Goal: Check status: Check status

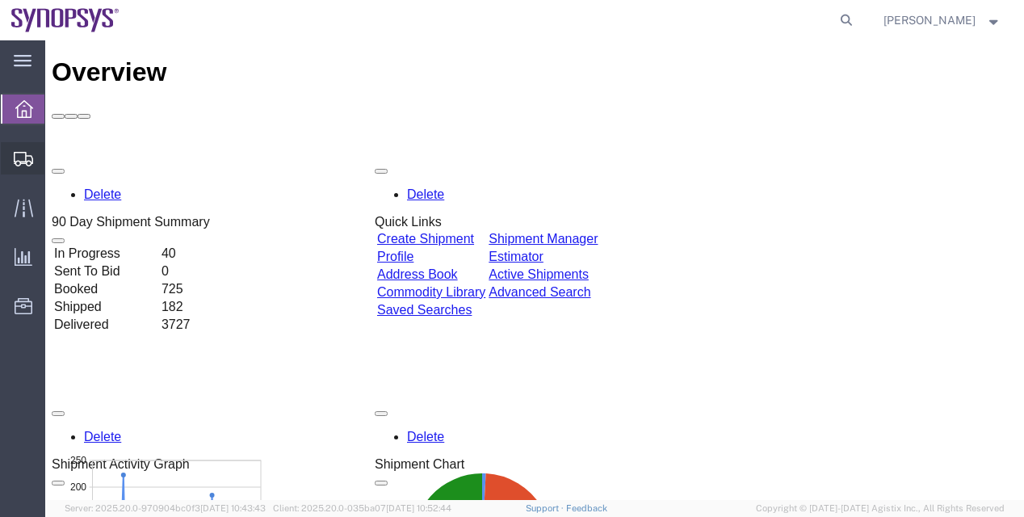
click at [0, 0] on span "Shipment Manager" at bounding box center [0, 0] width 0 height 0
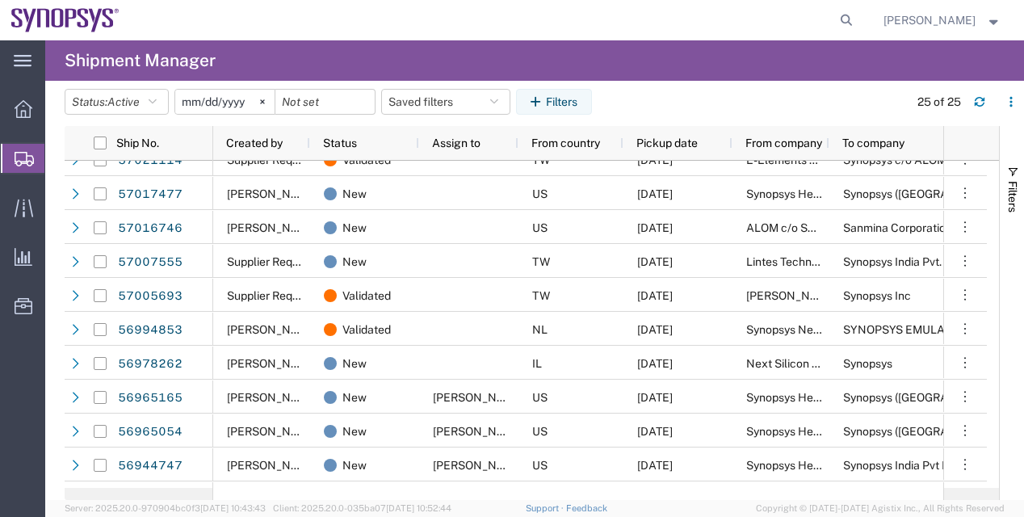
scroll to position [0, 276]
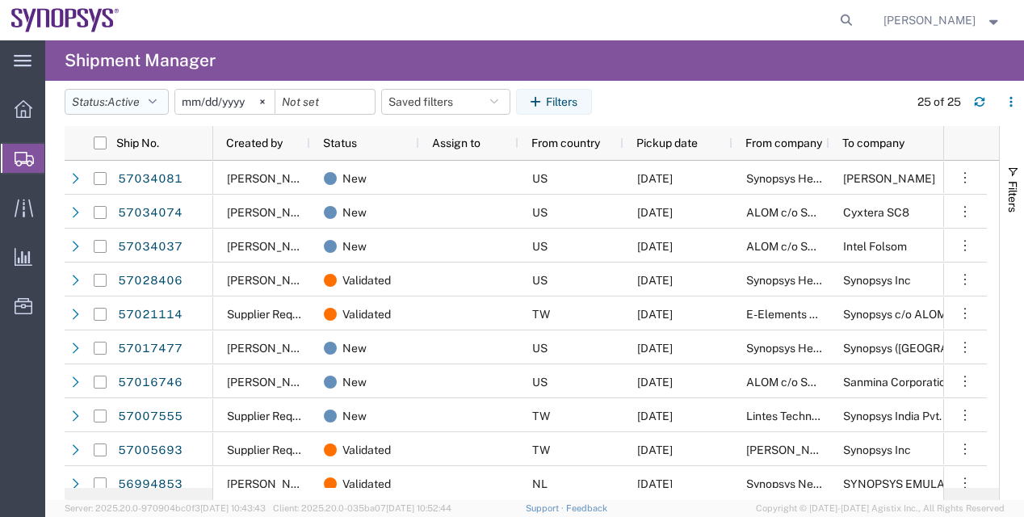
click at [152, 95] on button "Status: Active" at bounding box center [117, 102] width 104 height 26
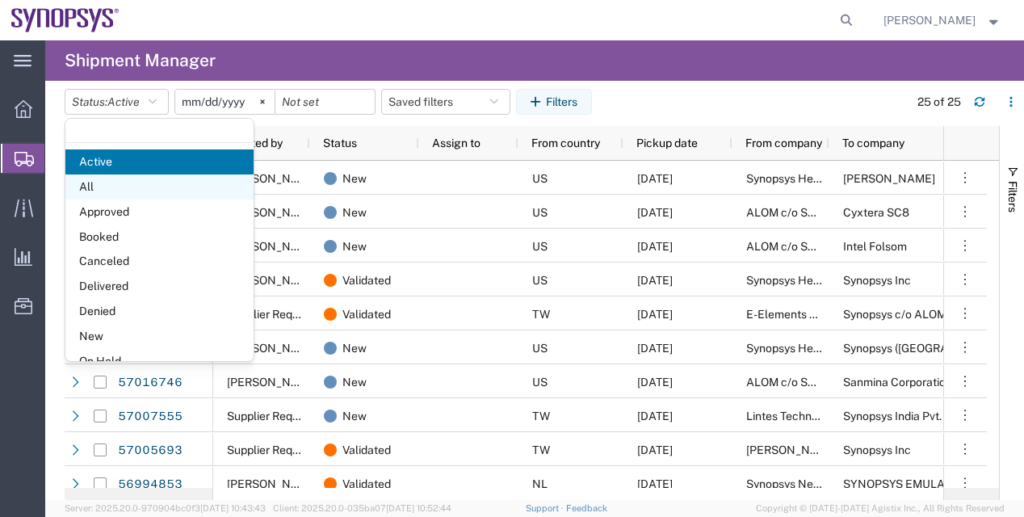
click at [159, 189] on span "All" at bounding box center [159, 186] width 188 height 25
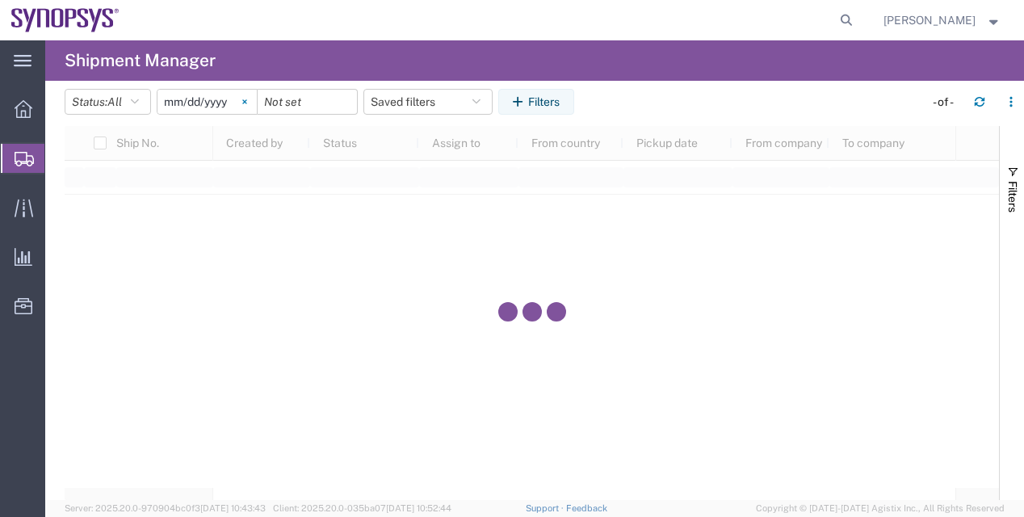
click at [246, 100] on icon at bounding box center [244, 101] width 4 height 4
click at [528, 107] on icon "button" at bounding box center [520, 101] width 15 height 11
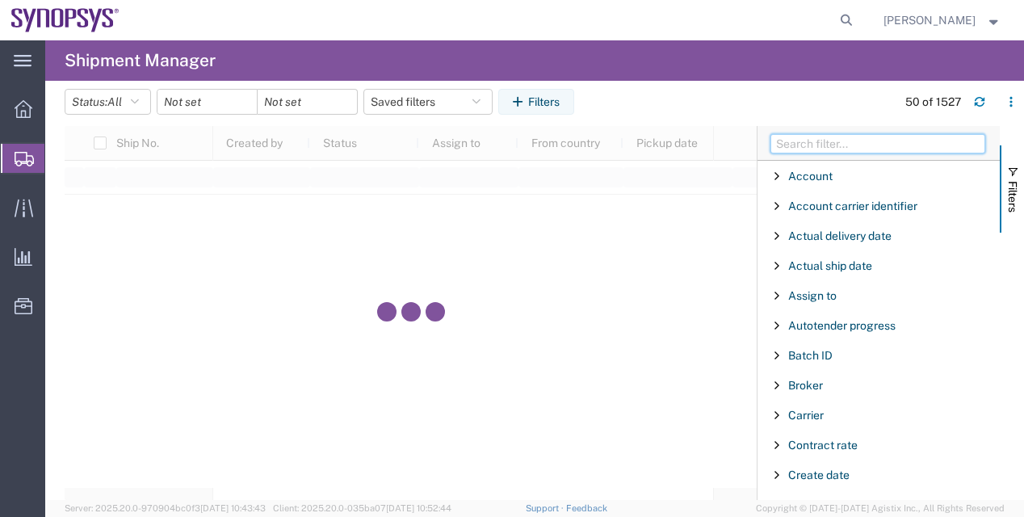
click at [805, 145] on input "Filter Columns Input" at bounding box center [878, 143] width 215 height 19
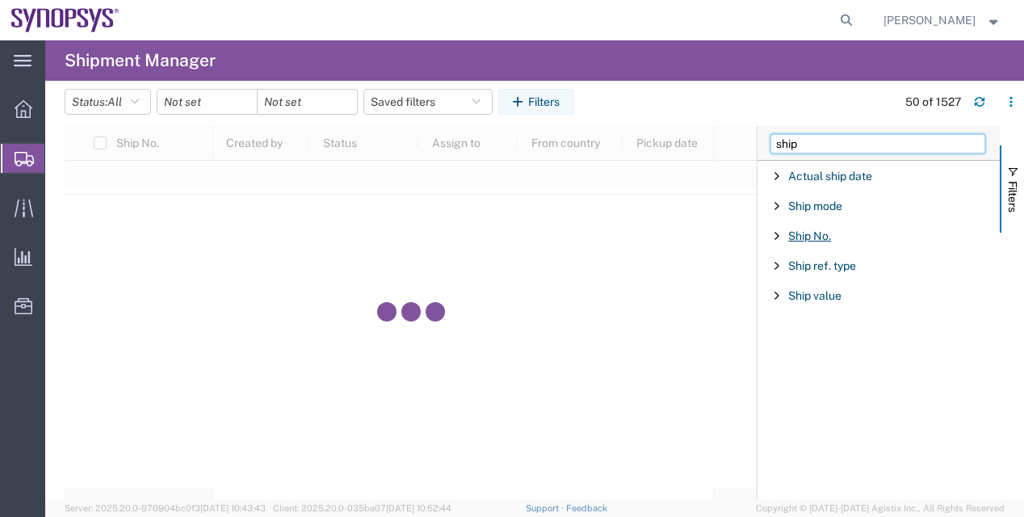
type input "ship"
click at [813, 232] on span "Ship No." at bounding box center [809, 235] width 43 height 13
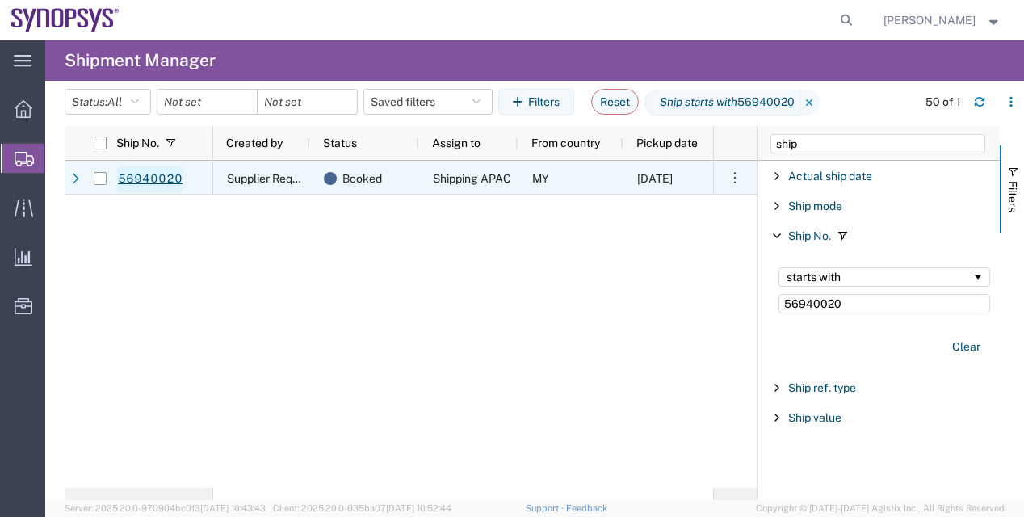
type input "56940020"
click at [141, 179] on link "56940020" at bounding box center [150, 179] width 66 height 26
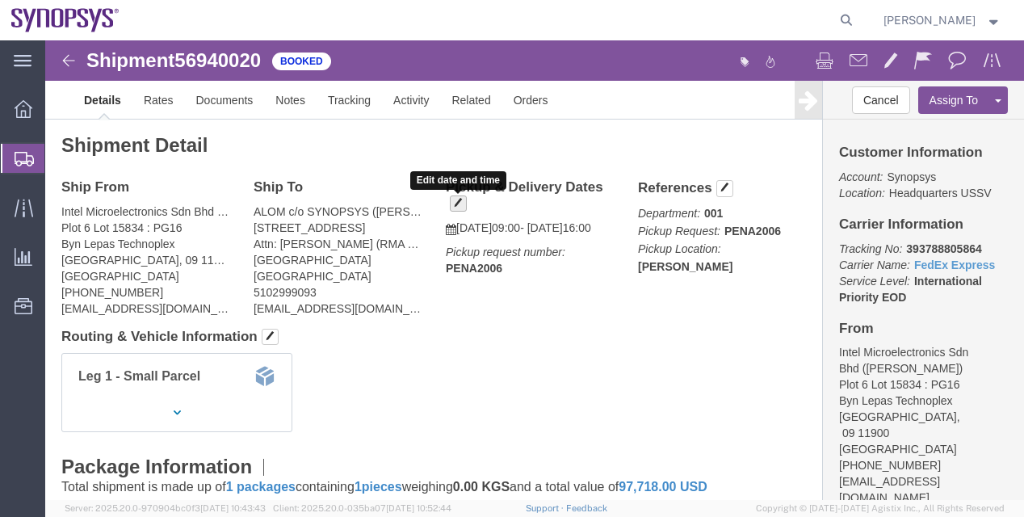
click span "button"
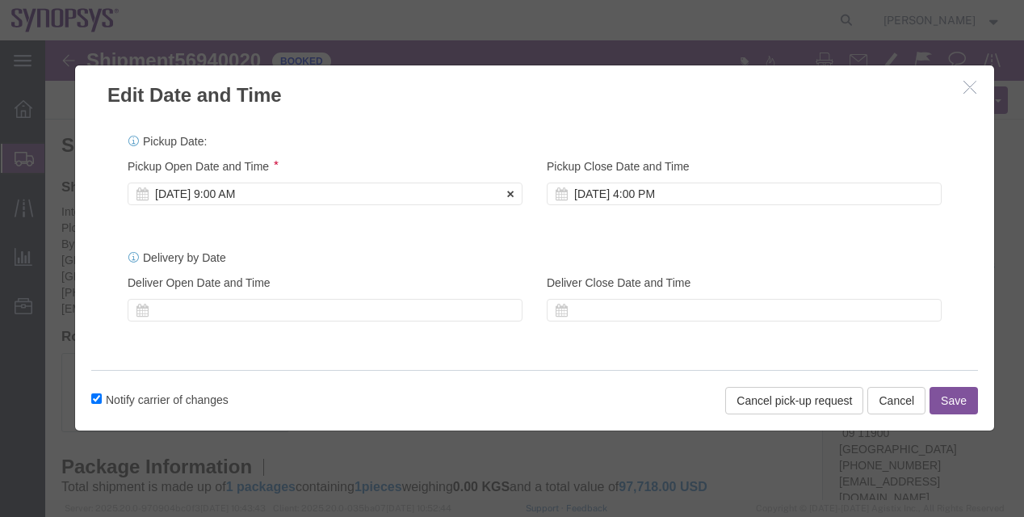
click div "[DATE] 9:00 AM"
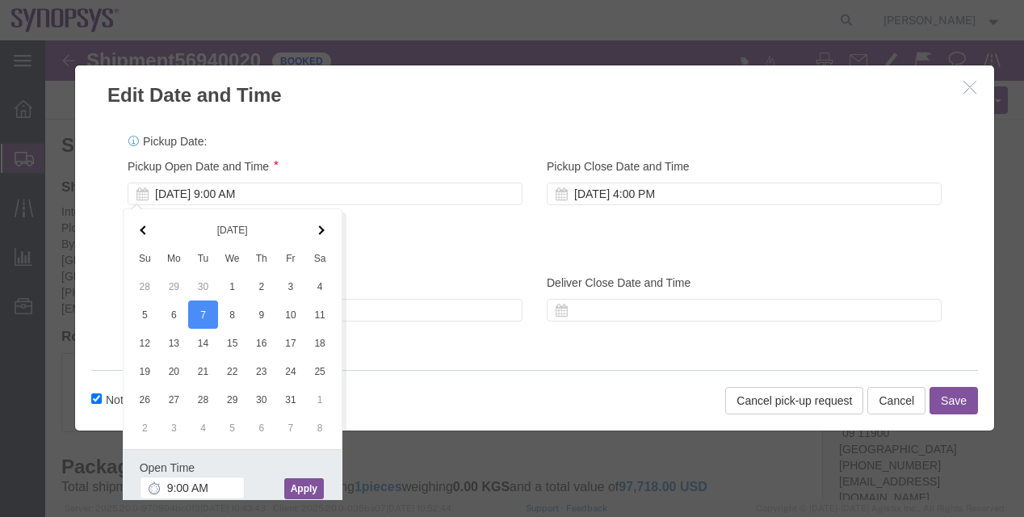
click button "Apply"
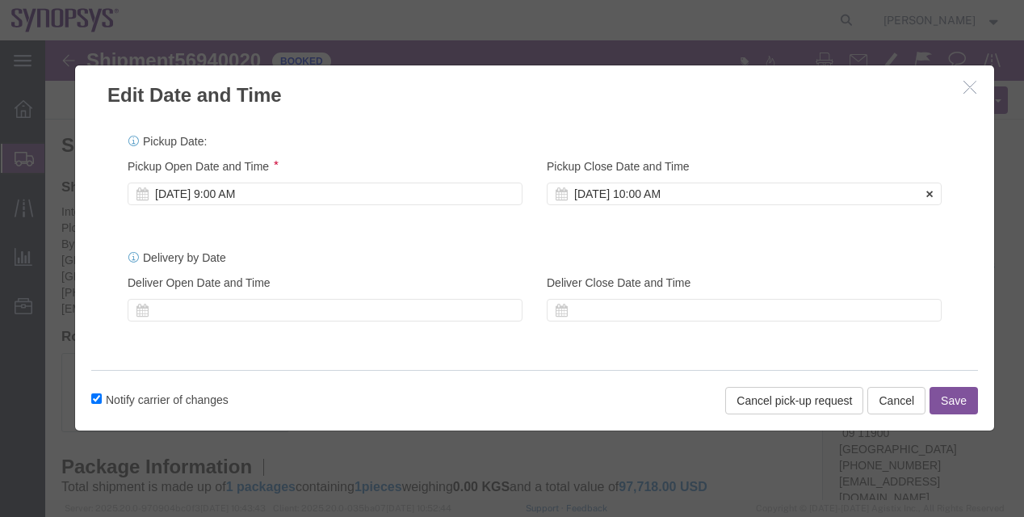
click div "[DATE] 10:00 AM"
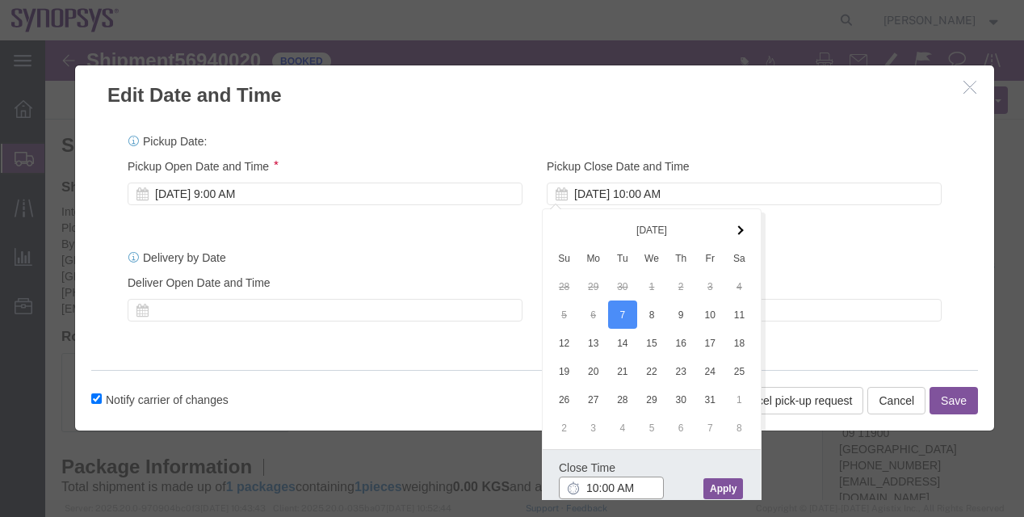
click input "10:00 AM"
click input "16:00 AM"
type input "4:00 PM"
click div "Close Time 4:00 PM"
click button "Apply"
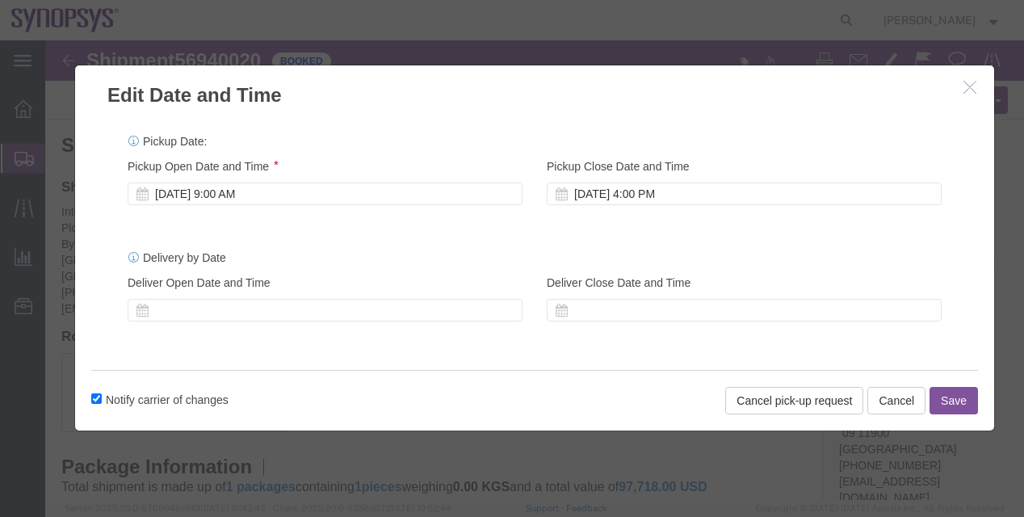
click button "Save"
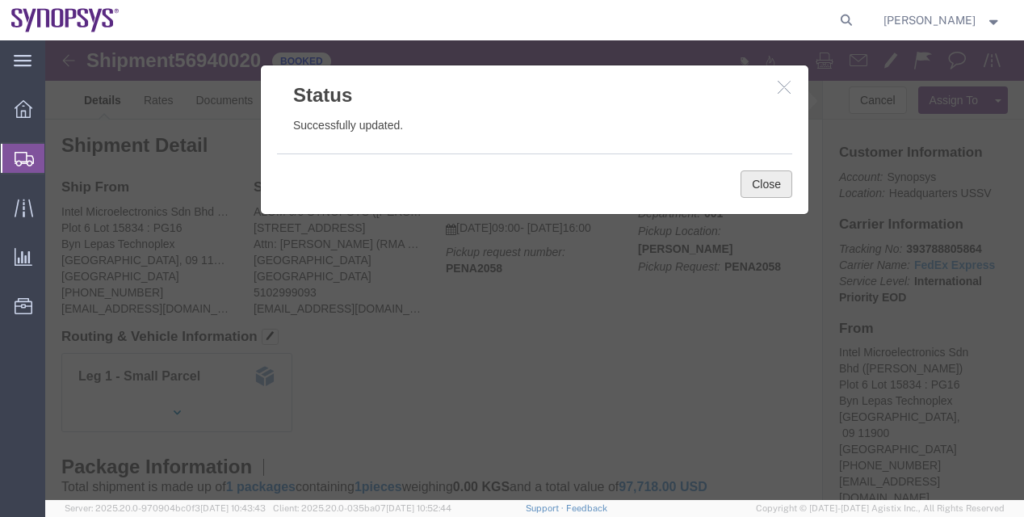
click button "Close"
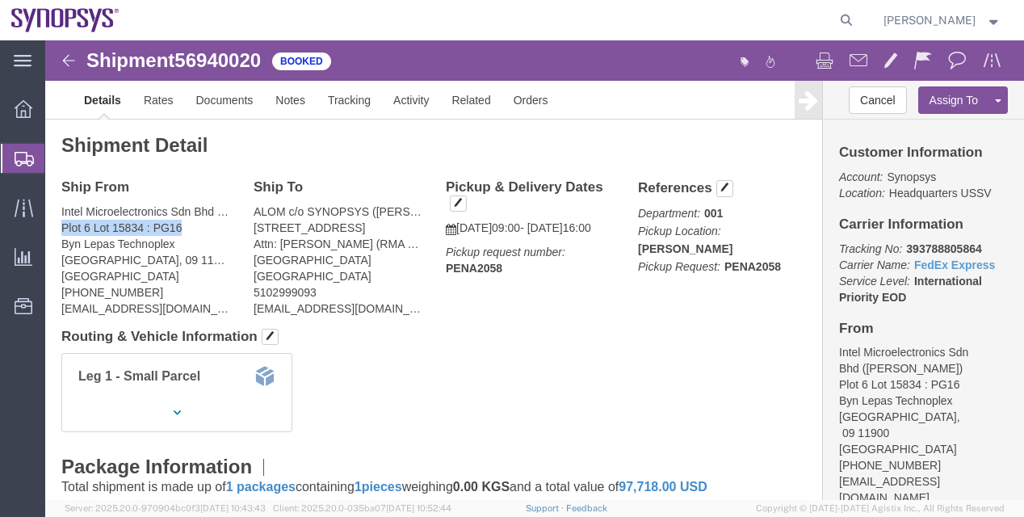
drag, startPoint x: 16, startPoint y: 183, endPoint x: 152, endPoint y: 193, distance: 136.1
click address "Intel Microelectronics Sdn Bhd ([PERSON_NAME]) Plot 6 Lot 15834 : PG16 Byn Lepa…"
copy address "Plot 6 Lot 15834 : PG16"
drag, startPoint x: 14, startPoint y: 168, endPoint x: 145, endPoint y: 174, distance: 131.0
click div "Ship From Intel Microelectronics Sdn Bhd ([PERSON_NAME]) Plot 6 Lot 15834 : PG1…"
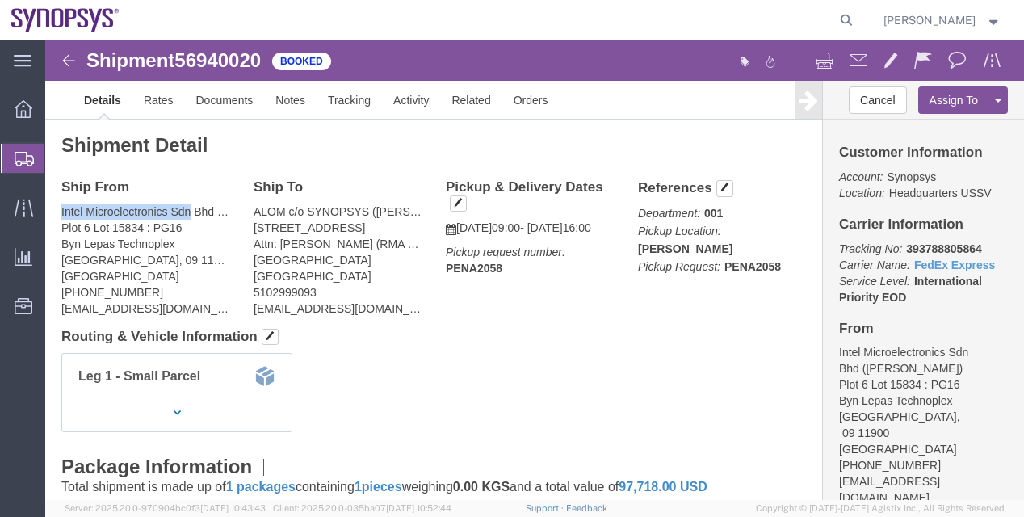
copy address "Intel Microelectronics Sdn"
click address "Intel Microelectronics Sdn Bhd ([PERSON_NAME]) Plot 6 Lot 15834 : PG16 Byn Lepa…"
copy address "11900"
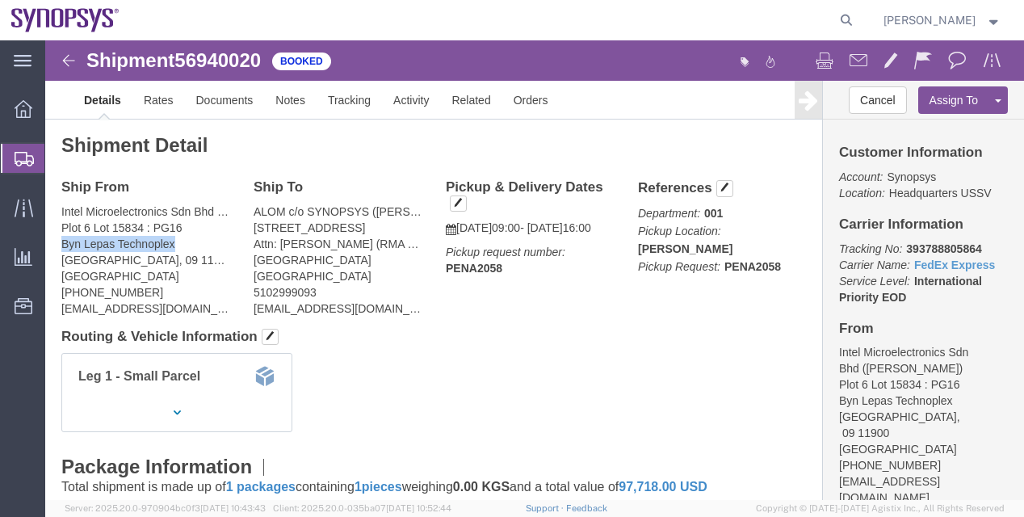
drag, startPoint x: 12, startPoint y: 204, endPoint x: 142, endPoint y: 205, distance: 130.1
click div "Ship From Intel Microelectronics Sdn Bhd ([PERSON_NAME]) Plot 6 Lot 15834 : PG1…"
copy address "Byn Lepas Technoplex"
click address "Intel Microelectronics Sdn Bhd ([PERSON_NAME]) Plot 6 Lot 15834 : PG16 Byn Lepa…"
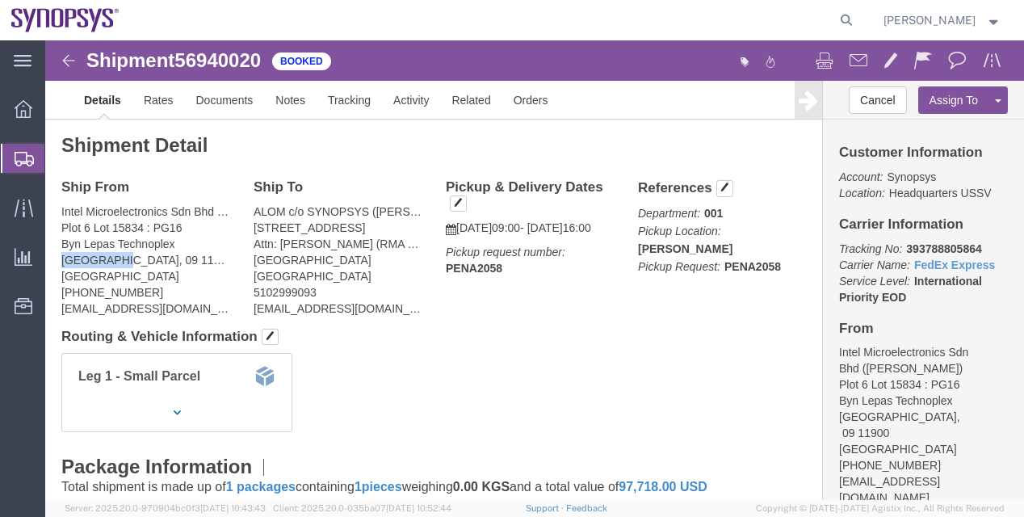
copy address "[GEOGRAPHIC_DATA]"
click b "393788805864"
copy b "393788805864"
click at [0, 0] on span "Shipment Manager" at bounding box center [0, 0] width 0 height 0
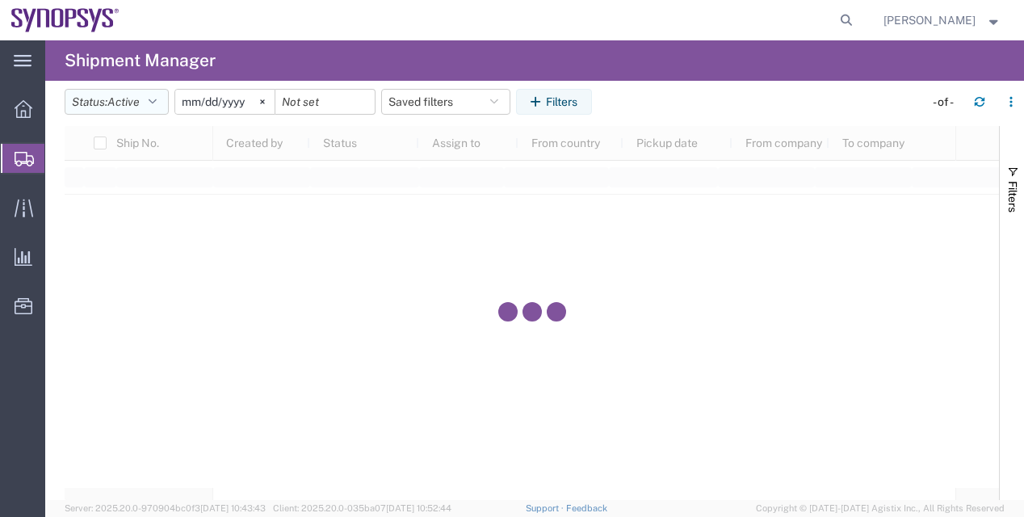
click at [145, 102] on button "Status: Active" at bounding box center [117, 102] width 104 height 26
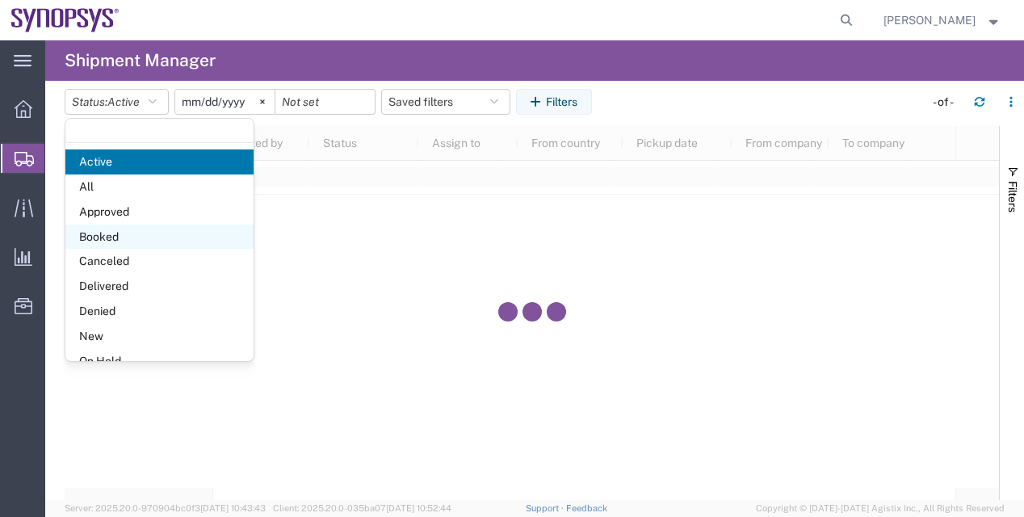
click at [143, 225] on span "Booked" at bounding box center [159, 237] width 188 height 25
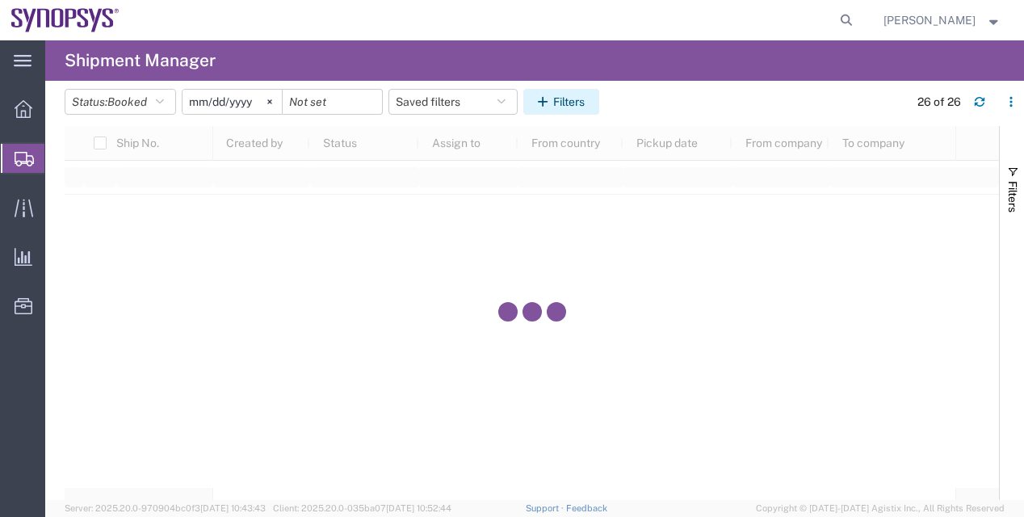
click at [575, 100] on button "Filters" at bounding box center [561, 102] width 76 height 26
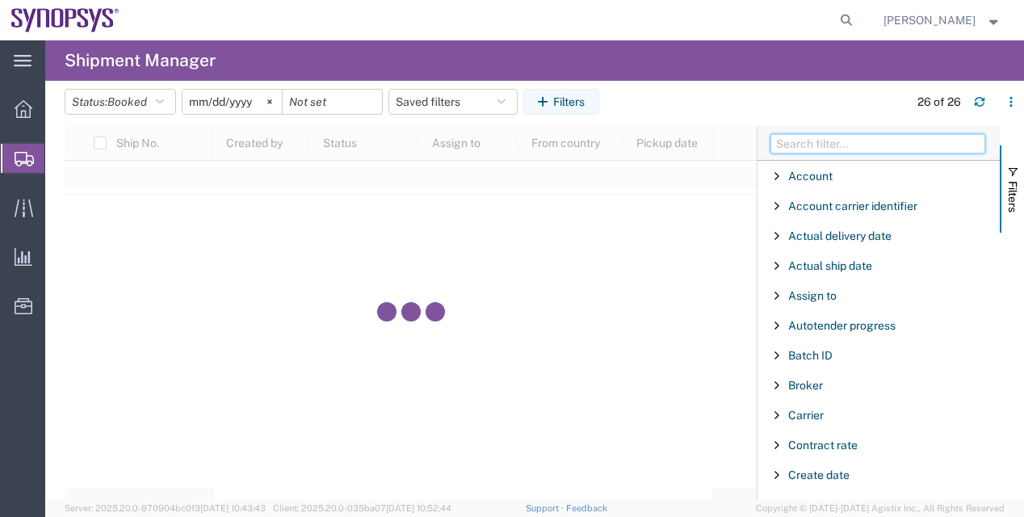
click at [798, 139] on input "Filter Columns Input" at bounding box center [878, 143] width 215 height 19
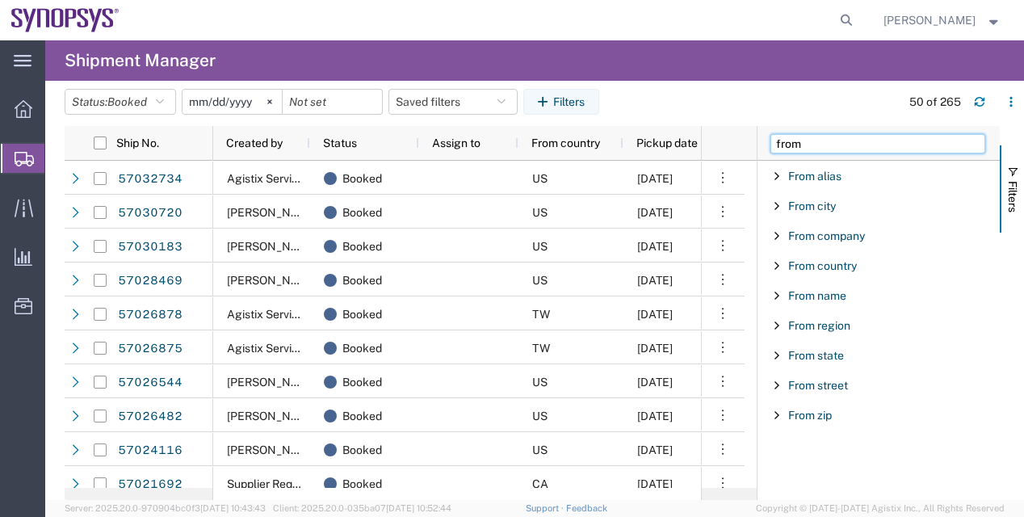
type input "from"
click at [809, 254] on div "From country" at bounding box center [879, 265] width 242 height 29
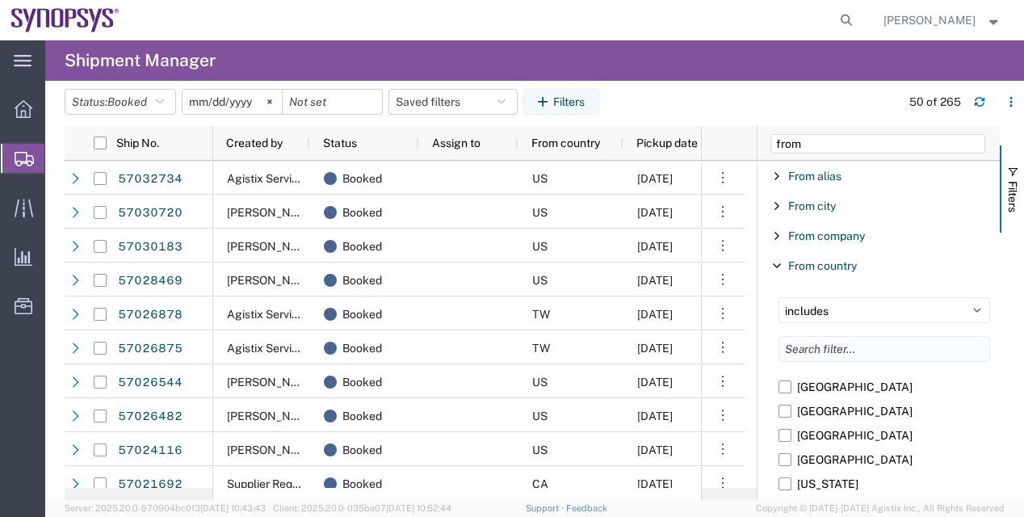
click at [808, 344] on input "Filter List 9 Filters" at bounding box center [885, 349] width 212 height 26
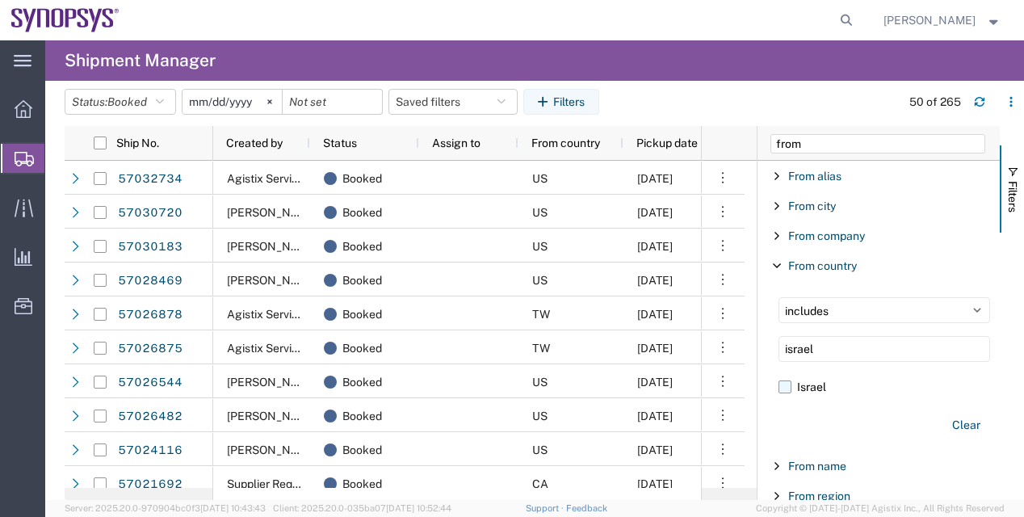
type input "israel"
click at [788, 385] on label "Israel" at bounding box center [885, 387] width 212 height 24
click at [0, 0] on input "Israel" at bounding box center [0, 0] width 0 height 0
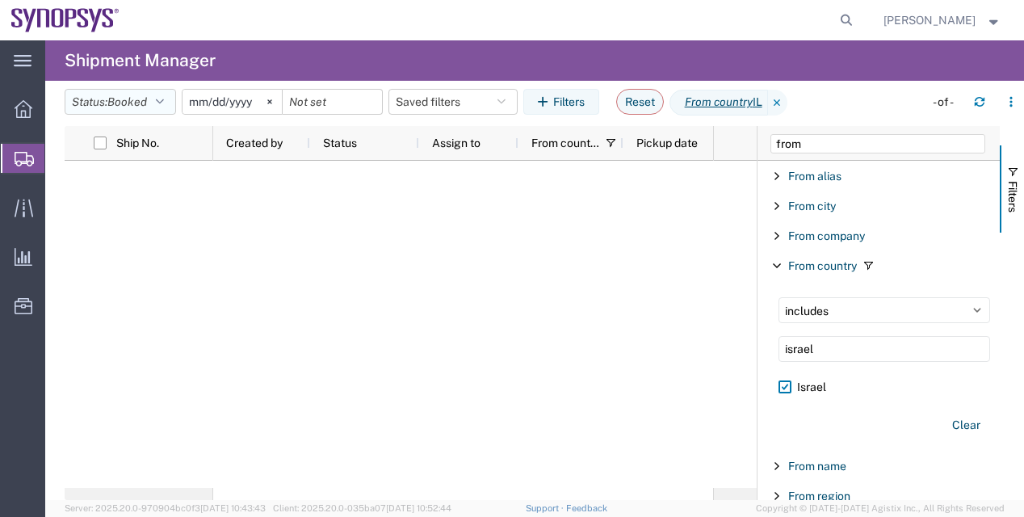
click at [147, 107] on span "Booked" at bounding box center [127, 101] width 40 height 13
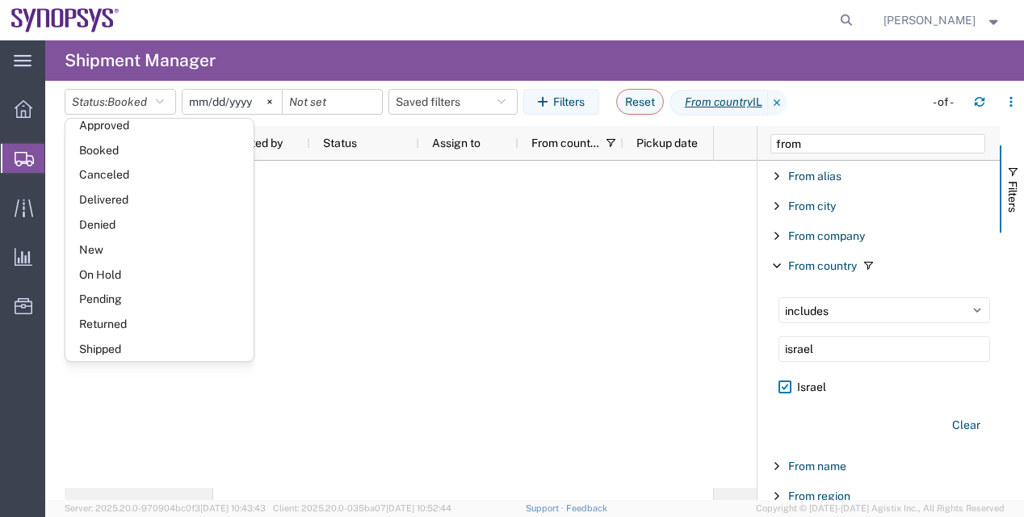
scroll to position [93, 0]
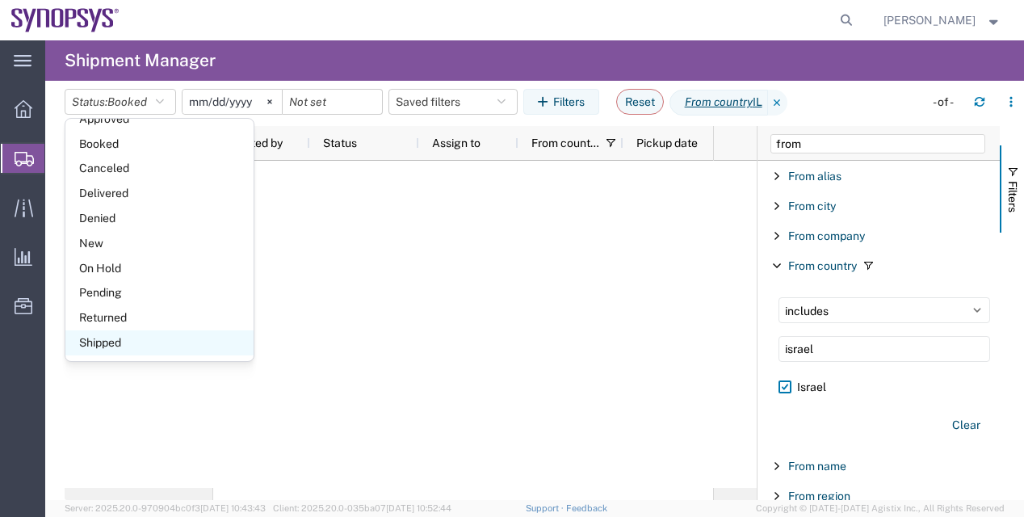
click at [186, 332] on span "Shipped" at bounding box center [159, 342] width 188 height 25
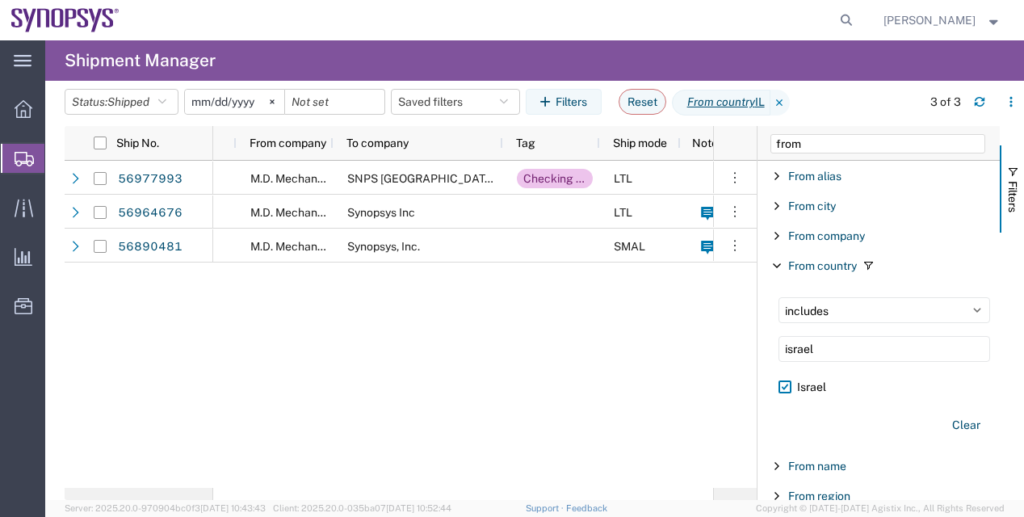
scroll to position [0, 891]
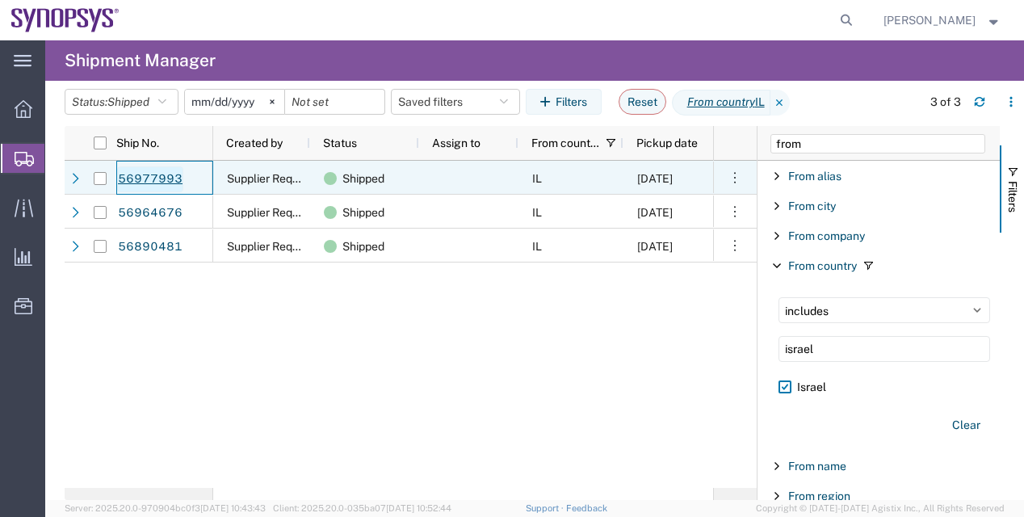
click at [132, 183] on link "56977993" at bounding box center [150, 179] width 66 height 26
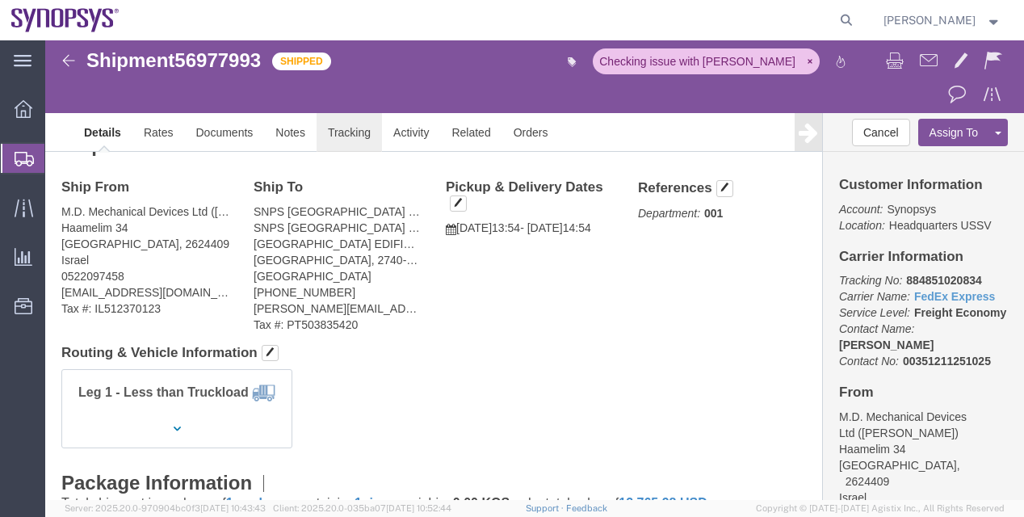
click link "Tracking"
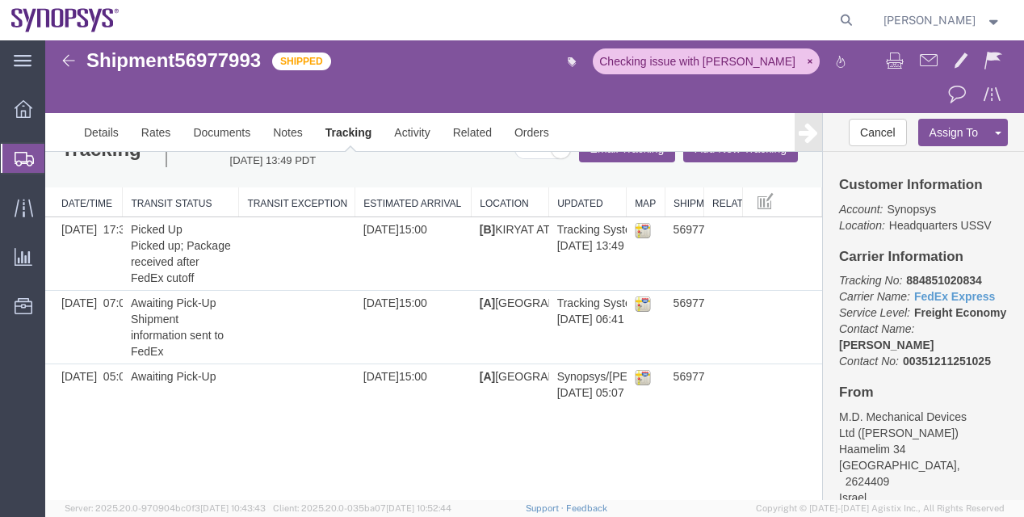
click at [588, 406] on div "Shipment 56977993 3 of 3 Shipped Checking issue with Agistix Details Rates Docu…" at bounding box center [534, 270] width 979 height 460
click at [808, 61] on icon "button" at bounding box center [810, 61] width 4 height 4
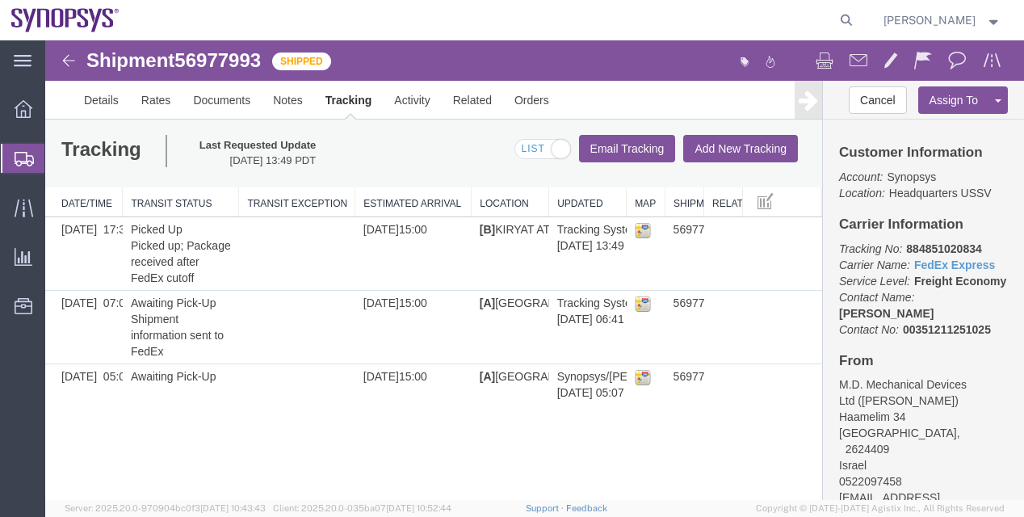
click at [950, 244] on b "884851020834" at bounding box center [943, 248] width 75 height 13
copy b "884851020834"
click at [233, 60] on span "56977993" at bounding box center [217, 60] width 86 height 22
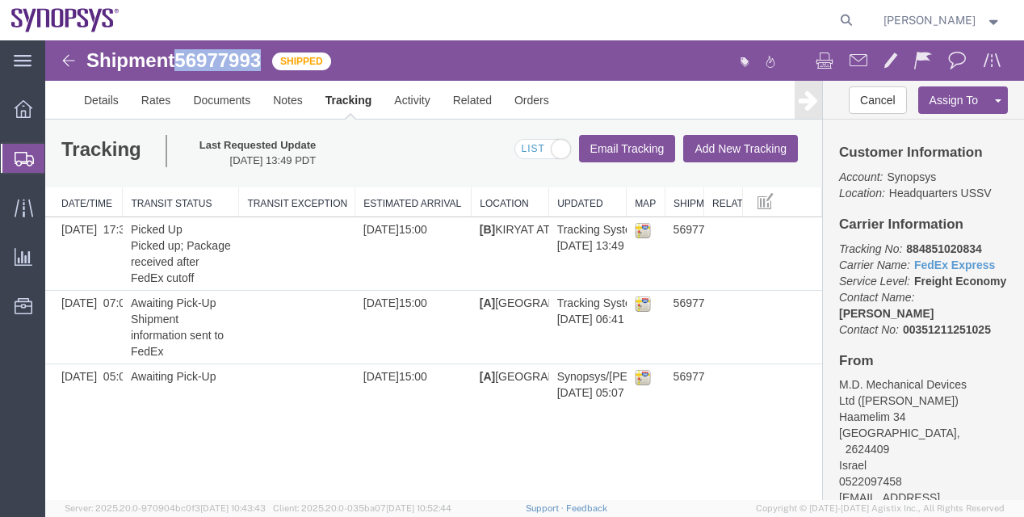
copy span "56977993"
click at [0, 0] on span "Shipment Manager" at bounding box center [0, 0] width 0 height 0
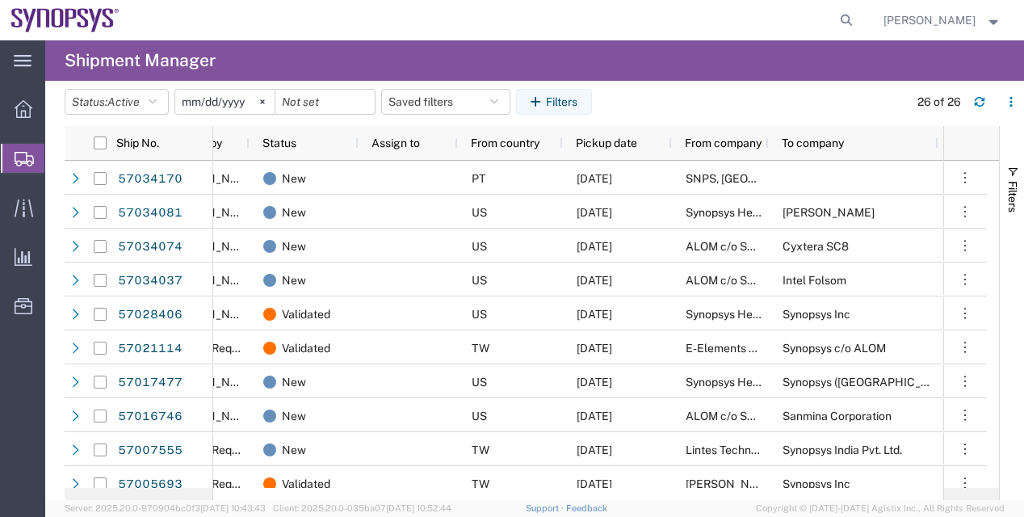
scroll to position [0, 99]
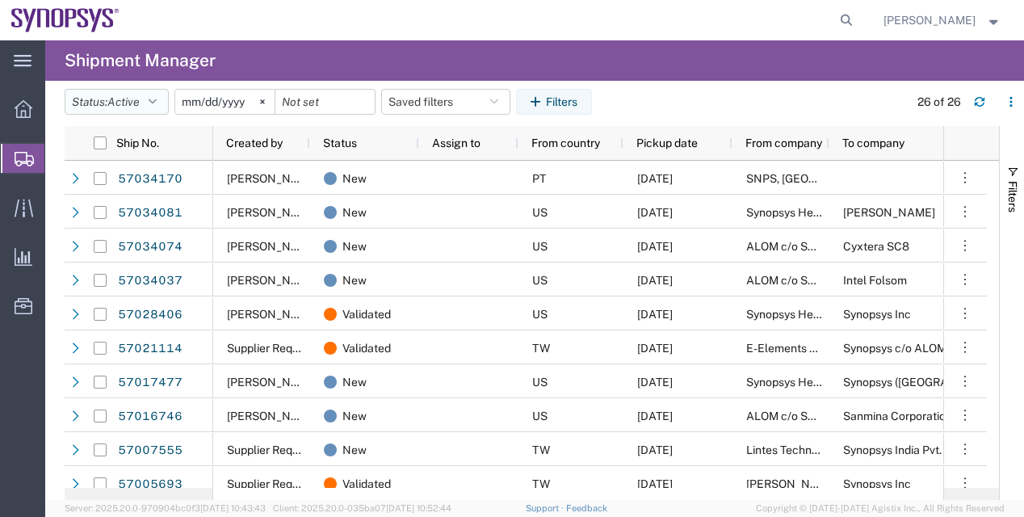
click at [157, 103] on icon "button" at bounding box center [153, 101] width 8 height 11
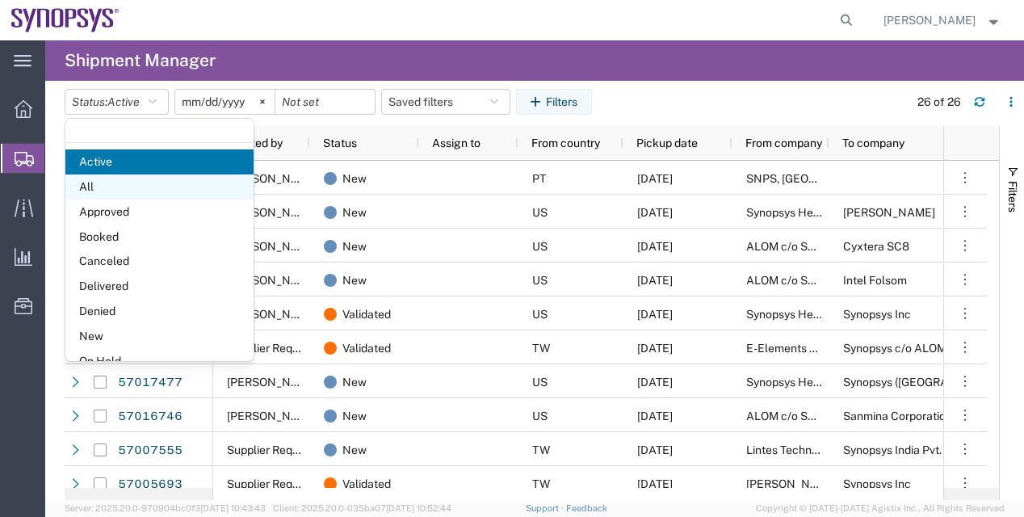
click at [149, 181] on span "All" at bounding box center [159, 186] width 188 height 25
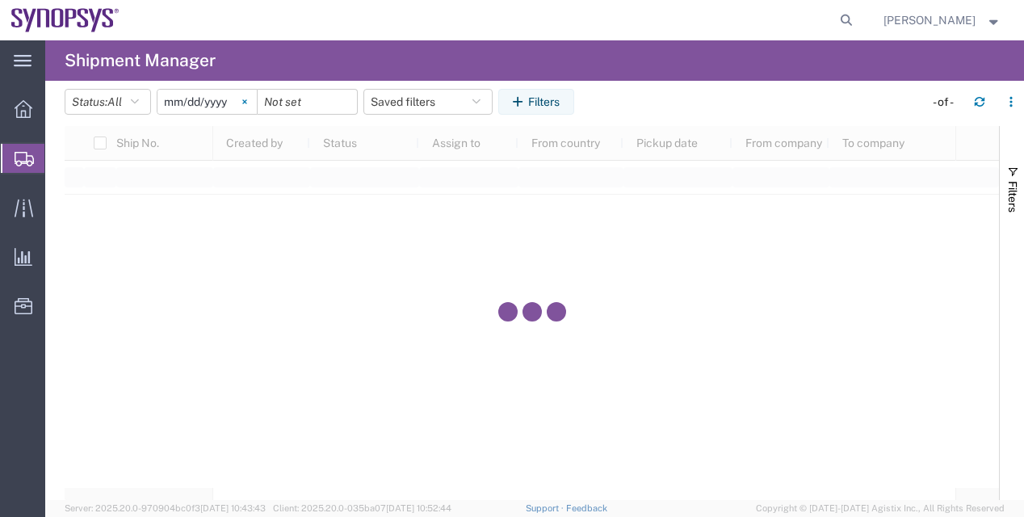
click at [247, 107] on svg-icon at bounding box center [245, 102] width 24 height 24
click at [556, 99] on button "Filters" at bounding box center [536, 102] width 76 height 26
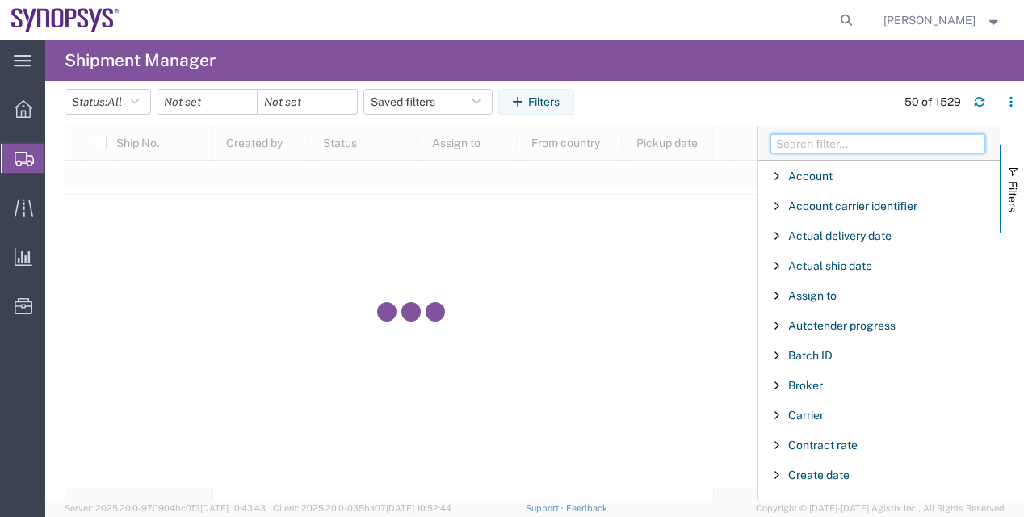
click at [834, 147] on input "Filter Columns Input" at bounding box center [878, 143] width 215 height 19
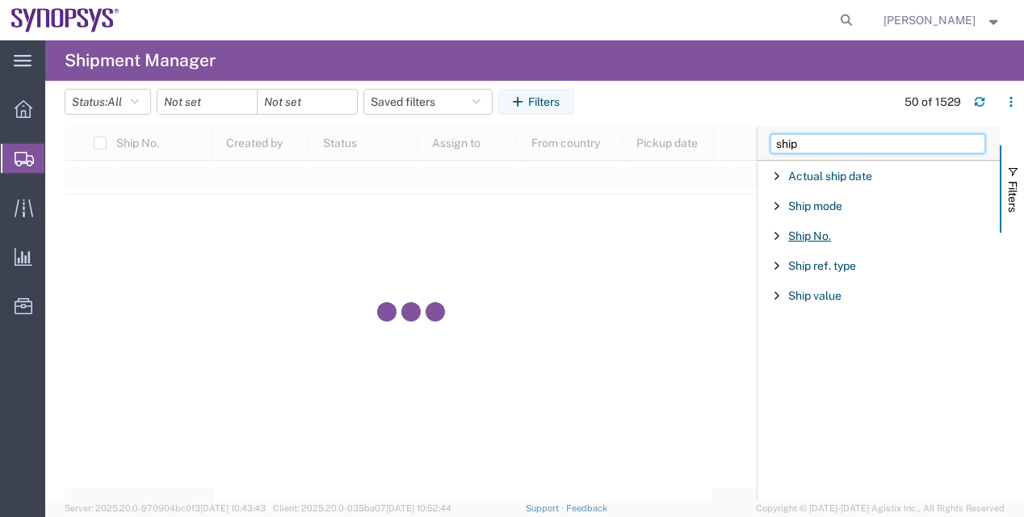
type input "ship"
click at [827, 234] on span "Ship No." at bounding box center [809, 235] width 43 height 13
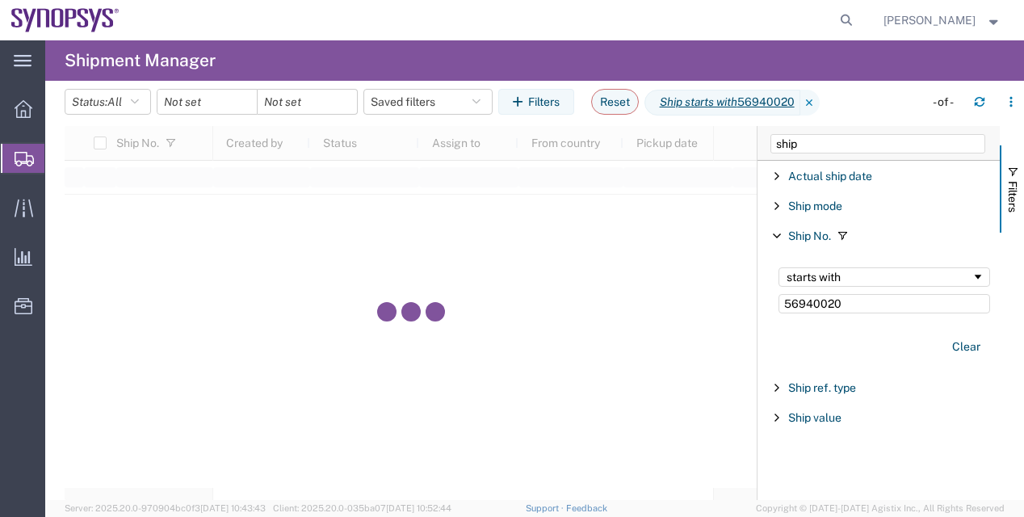
type input "56940020"
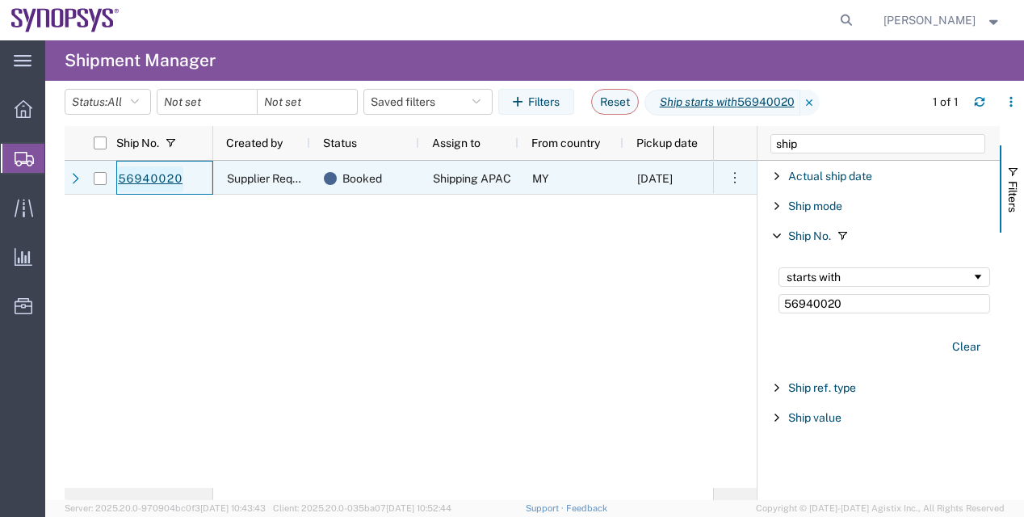
click at [171, 179] on link "56940020" at bounding box center [150, 179] width 66 height 26
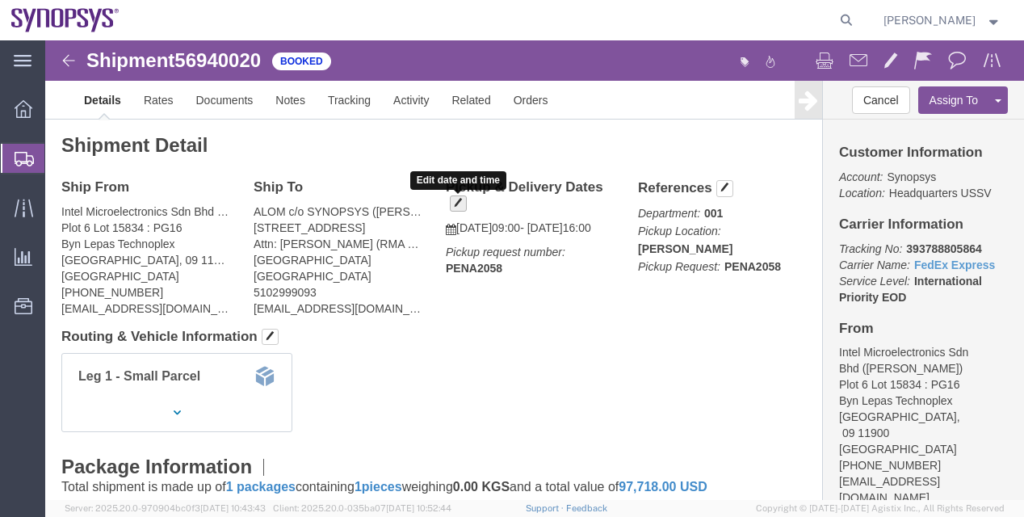
click span "button"
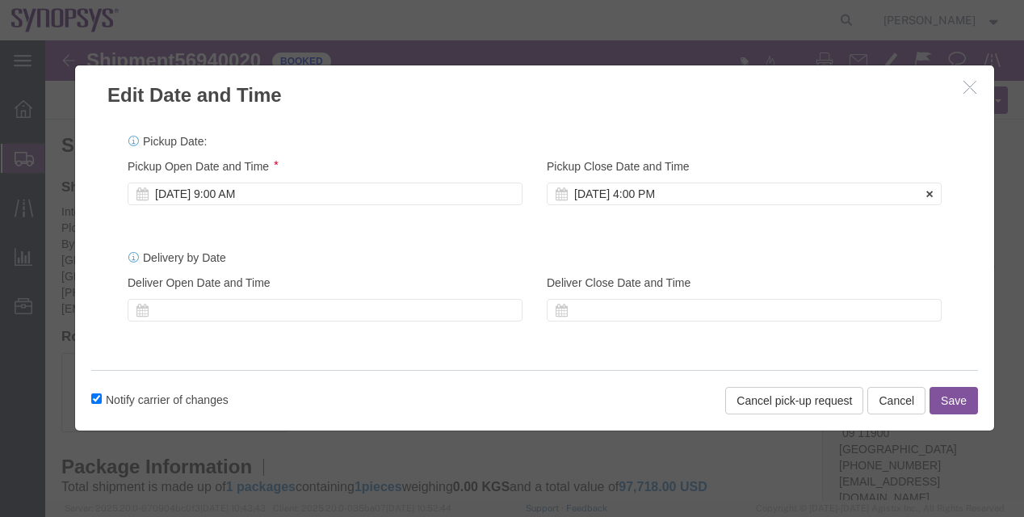
click div "[DATE] 4:00 PM"
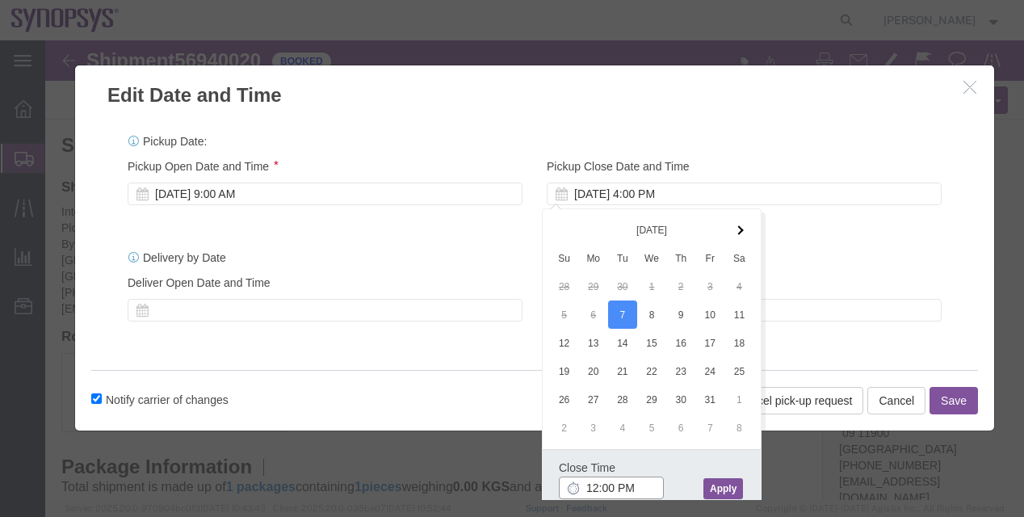
type input "12:00 PM"
click button "Apply"
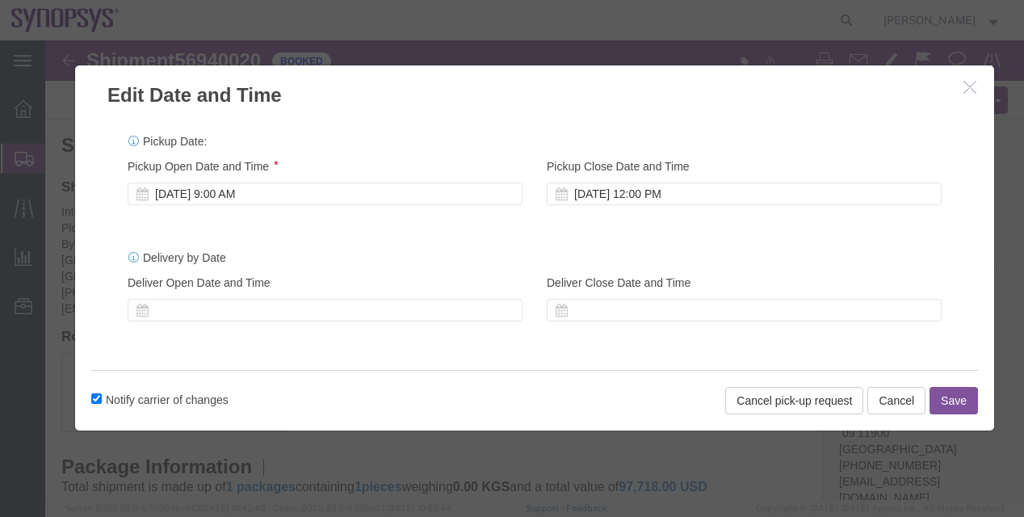
click button "Save"
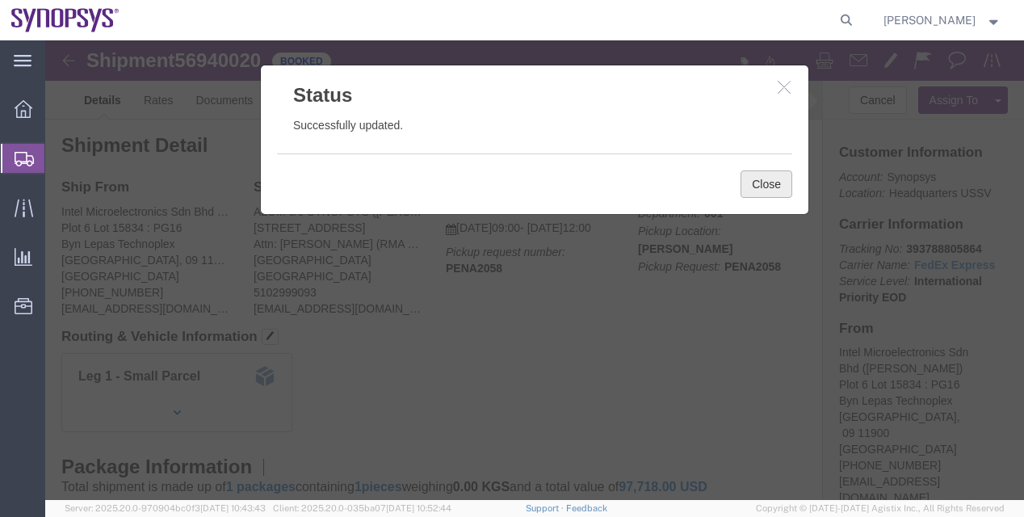
click button "Close"
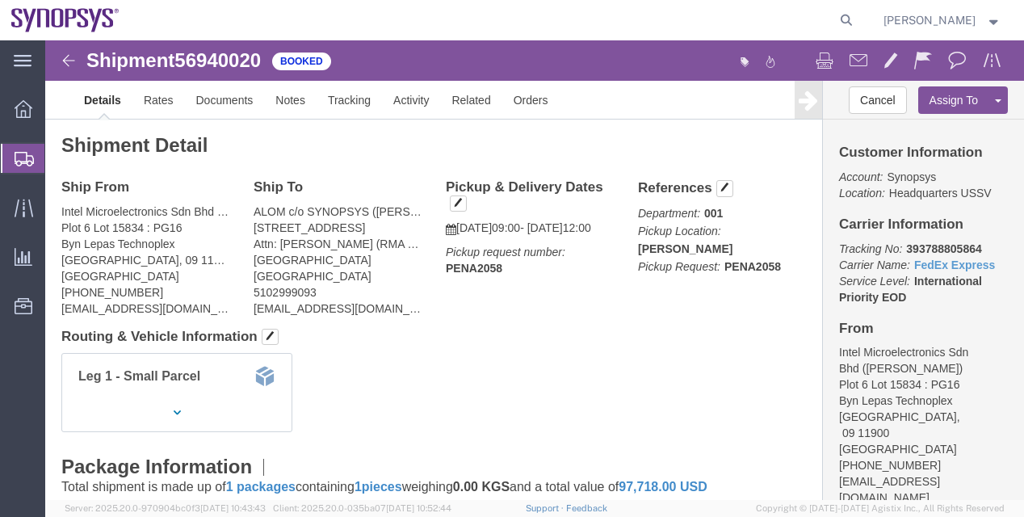
click div "Package Information Total shipment is made up of 1 packages containing 1 pieces…"
